Goal: Task Accomplishment & Management: Manage account settings

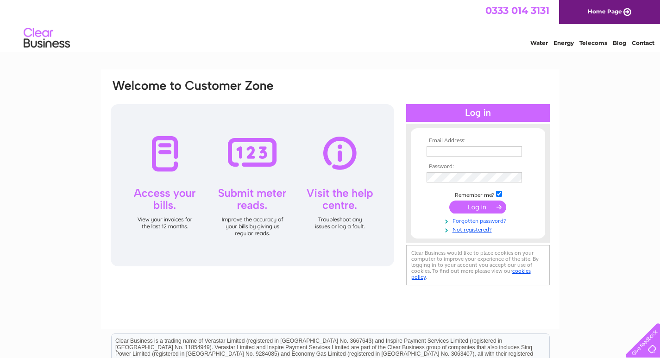
type input "[EMAIL_ADDRESS][DOMAIN_NAME]"
click at [479, 221] on link "Forgotten password?" at bounding box center [479, 220] width 105 height 9
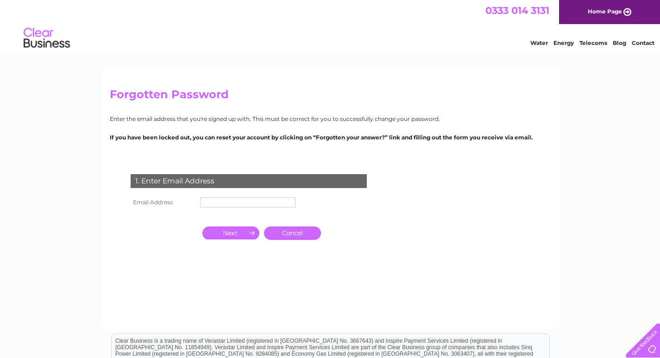
drag, startPoint x: 148, startPoint y: 245, endPoint x: 161, endPoint y: 230, distance: 19.0
click at [148, 245] on div "1. Enter Email Address Email Address Cancel" at bounding box center [251, 225] width 282 height 120
drag, startPoint x: 204, startPoint y: 201, endPoint x: 204, endPoint y: 207, distance: 5.1
click at [204, 201] on input "text" at bounding box center [247, 202] width 95 height 10
paste input "petbeds@petsandleisure.co.uk"
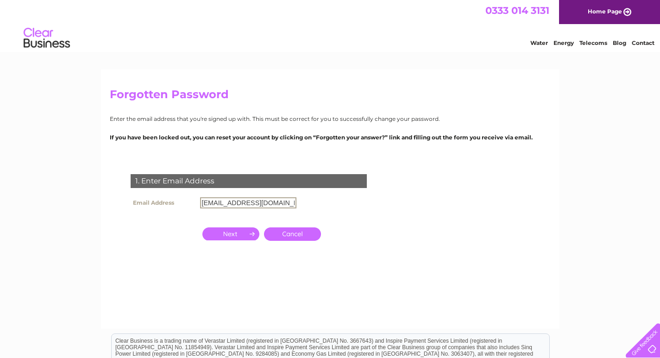
type input "petbeds@petsandleisure.co.uk"
click at [213, 229] on input "button" at bounding box center [230, 233] width 57 height 13
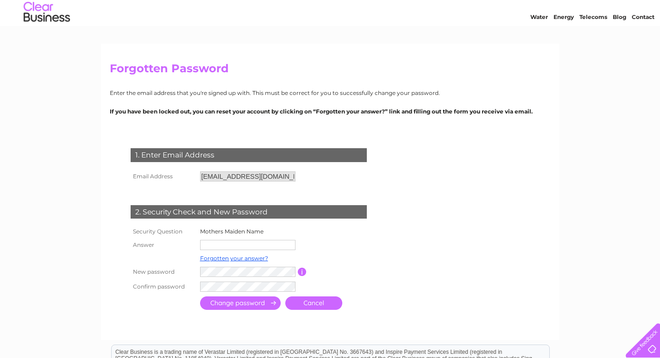
scroll to position [46, 0]
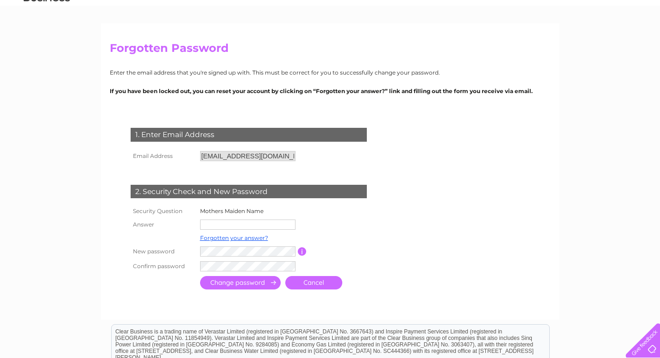
click at [538, 92] on p "If you have been locked out, you can reset your account by clicking on “Forgott…" at bounding box center [330, 91] width 441 height 9
click at [542, 92] on p "If you have been locked out, you can reset your account by clicking on “Forgott…" at bounding box center [330, 91] width 441 height 9
drag, startPoint x: 537, startPoint y: 92, endPoint x: 521, endPoint y: 93, distance: 15.8
click at [521, 93] on p "If you have been locked out, you can reset your account by clicking on “Forgott…" at bounding box center [330, 91] width 441 height 9
click at [538, 92] on p "If you have been locked out, you can reset your account by clicking on “Forgott…" at bounding box center [330, 91] width 441 height 9
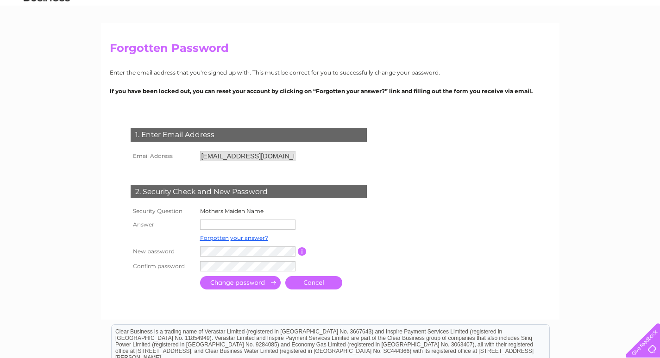
drag, startPoint x: 537, startPoint y: 91, endPoint x: 519, endPoint y: 91, distance: 18.1
click at [519, 91] on p "If you have been locked out, you can reset your account by clicking on “Forgott…" at bounding box center [330, 91] width 441 height 9
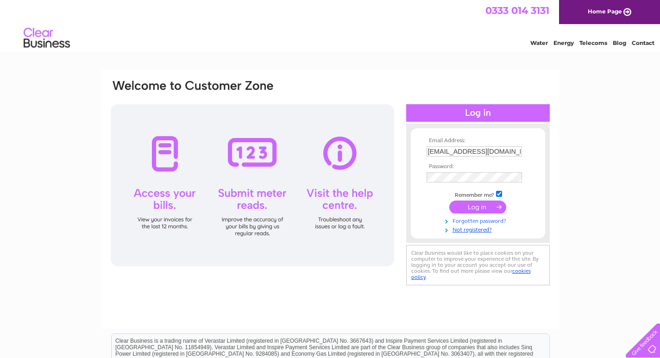
click at [477, 220] on link "Forgotten password?" at bounding box center [479, 220] width 105 height 9
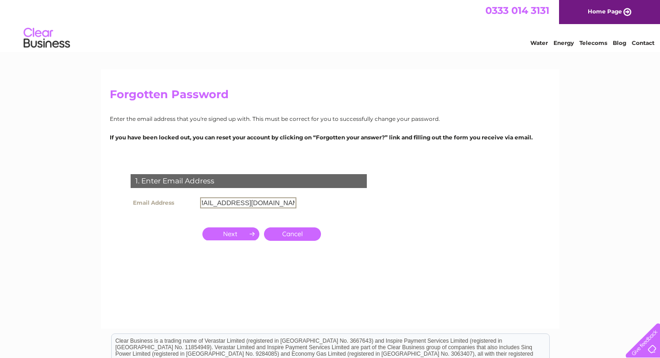
type input "whitiesbooksandcrafts@gmail.com"
click at [232, 235] on input "button" at bounding box center [230, 232] width 57 height 13
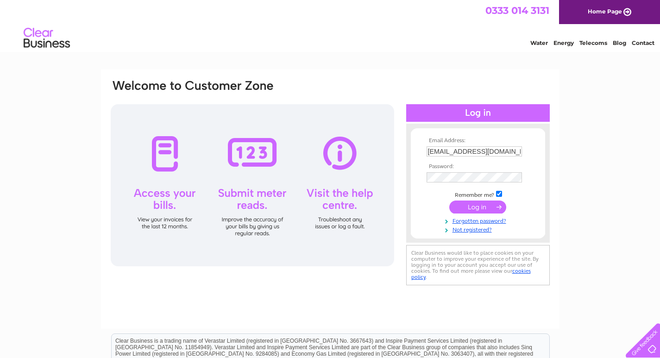
click at [466, 207] on input "submit" at bounding box center [477, 207] width 57 height 13
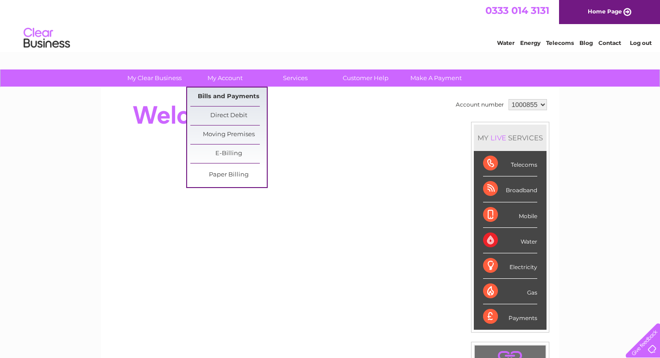
click at [237, 92] on link "Bills and Payments" at bounding box center [228, 97] width 76 height 19
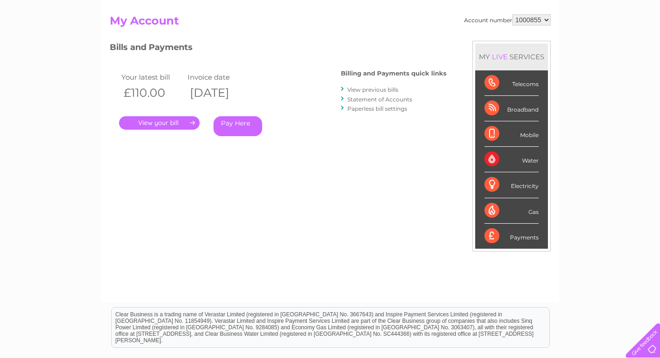
scroll to position [93, 0]
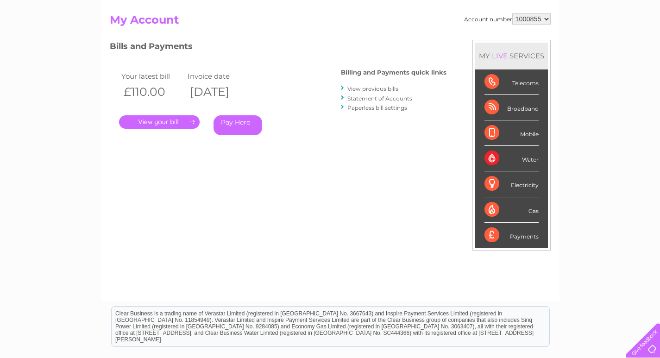
click at [147, 119] on link "." at bounding box center [159, 121] width 81 height 13
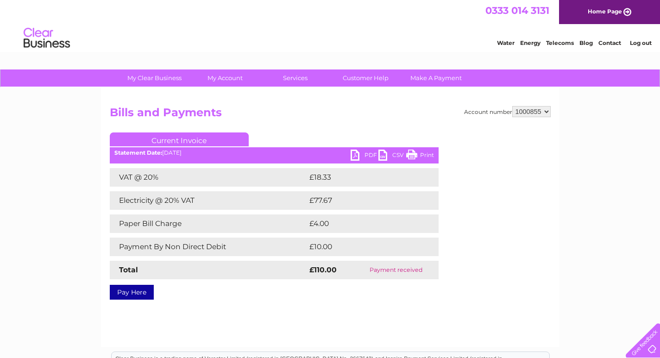
click at [362, 151] on link "PDF" at bounding box center [365, 156] width 28 height 13
